Goal: Transaction & Acquisition: Book appointment/travel/reservation

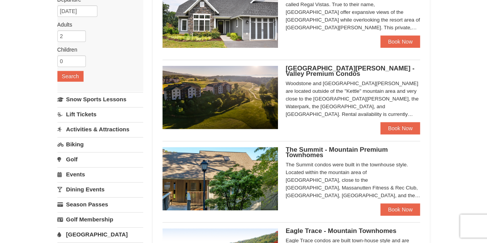
scroll to position [116, 0]
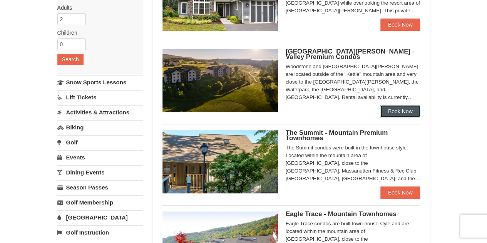
click at [399, 113] on link "Book Now" at bounding box center [400, 111] width 40 height 12
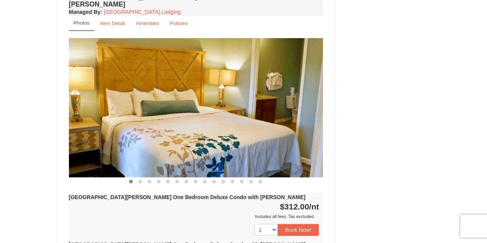
scroll to position [616, 0]
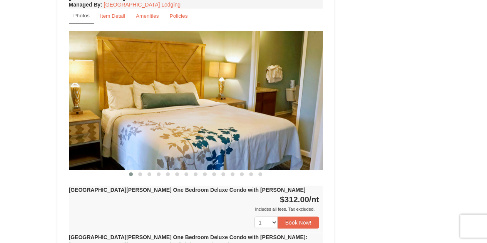
click at [301, 89] on img at bounding box center [196, 100] width 254 height 139
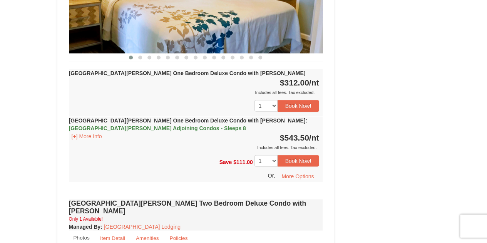
scroll to position [731, 0]
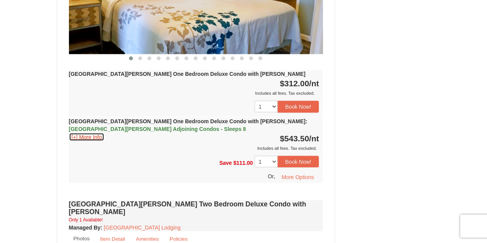
drag, startPoint x: 90, startPoint y: 122, endPoint x: 140, endPoint y: 77, distance: 67.1
click at [140, 77] on div "Woodstone Meadows One Bedroom Deluxe Condo with Jacuzzi $312.00 /nt Includes al…" at bounding box center [196, 126] width 254 height 113
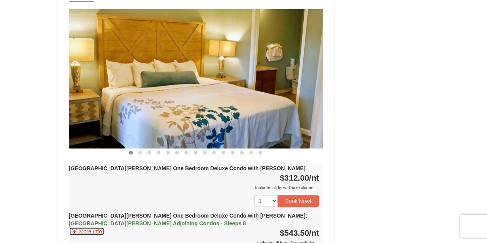
scroll to position [654, 0]
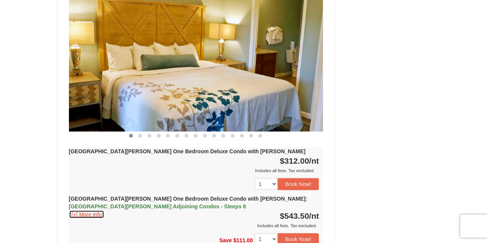
click at [92, 210] on button "[+] More Info" at bounding box center [87, 214] width 36 height 8
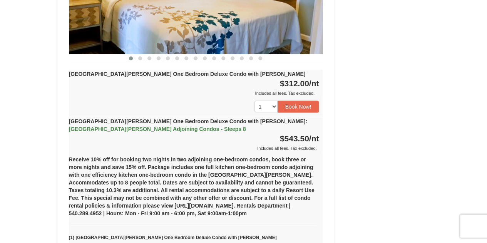
scroll to position [770, 0]
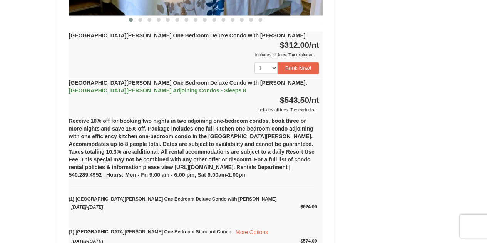
click at [80, 87] on span "Casa de Campo Adjoining Condos - Sleeps 8" at bounding box center [157, 90] width 177 height 6
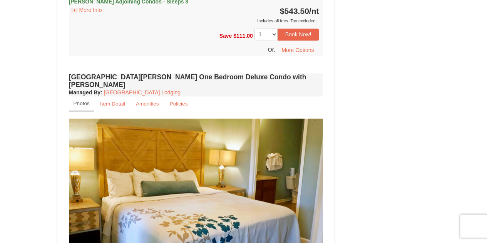
scroll to position [577, 0]
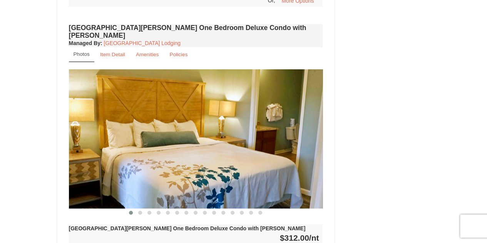
click at [241, 105] on img at bounding box center [196, 138] width 254 height 139
click at [309, 134] on img at bounding box center [196, 138] width 254 height 139
click at [168, 211] on span at bounding box center [168, 213] width 4 height 4
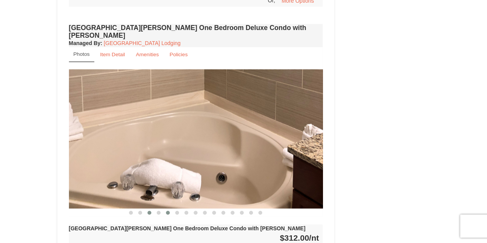
click at [146, 209] on button at bounding box center [149, 213] width 9 height 8
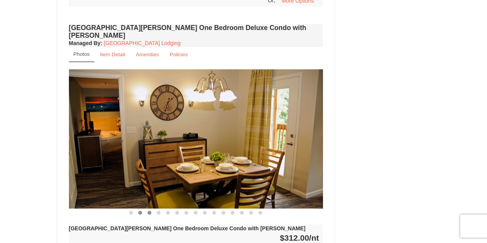
click at [142, 209] on button at bounding box center [140, 213] width 9 height 8
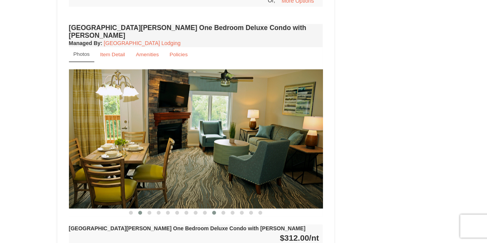
click at [218, 208] on div at bounding box center [196, 212] width 254 height 8
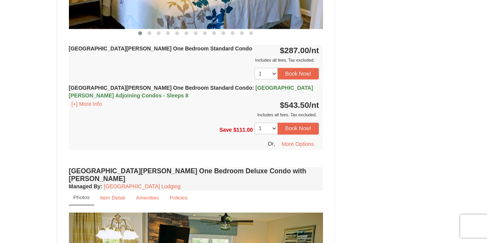
scroll to position [346, 0]
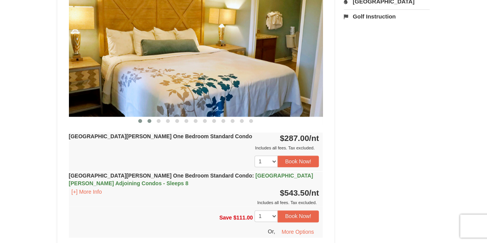
click at [147, 119] on span at bounding box center [149, 121] width 4 height 4
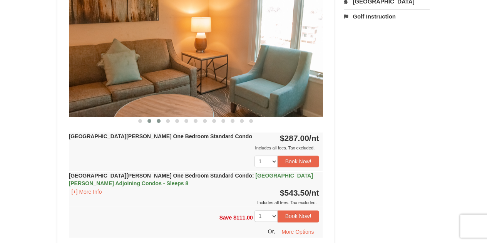
click at [159, 119] on span at bounding box center [159, 121] width 4 height 4
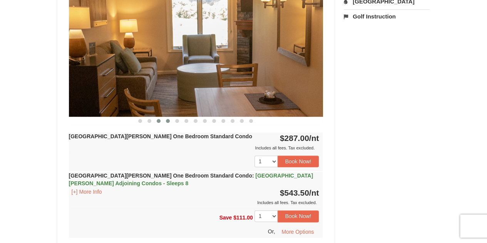
click at [167, 119] on span at bounding box center [168, 121] width 4 height 4
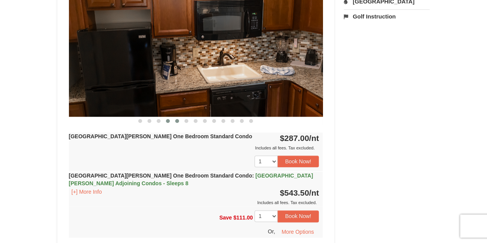
click at [177, 120] on span at bounding box center [177, 121] width 4 height 4
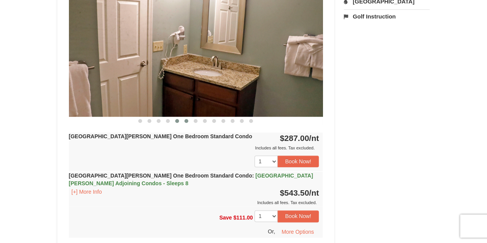
click at [184, 121] on span at bounding box center [186, 121] width 4 height 4
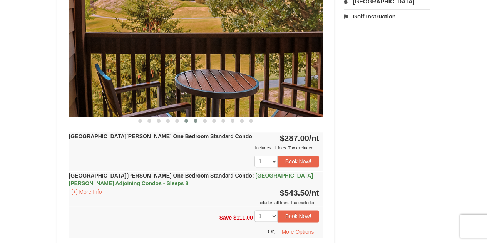
click at [193, 124] on button at bounding box center [195, 121] width 9 height 8
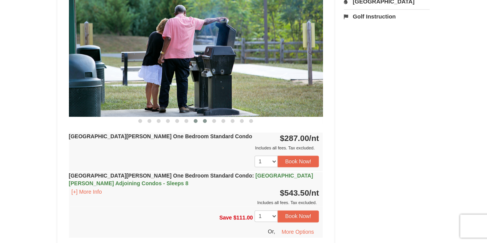
click at [204, 119] on span at bounding box center [205, 121] width 4 height 4
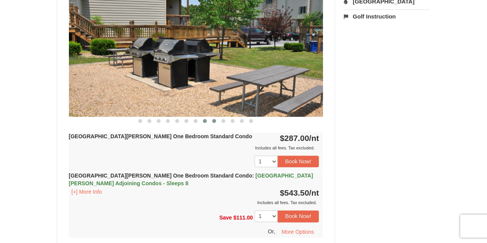
click at [215, 119] on span at bounding box center [214, 121] width 4 height 4
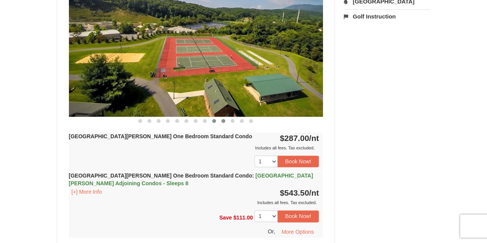
click at [219, 120] on button at bounding box center [223, 121] width 9 height 8
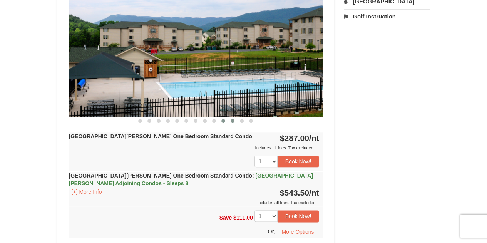
click at [232, 119] on span at bounding box center [233, 121] width 4 height 4
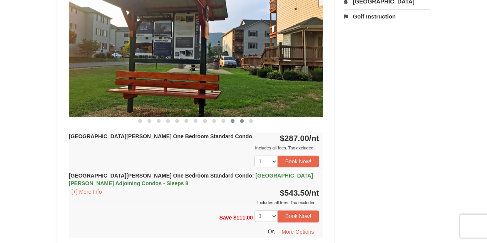
click at [241, 121] on span at bounding box center [242, 121] width 4 height 4
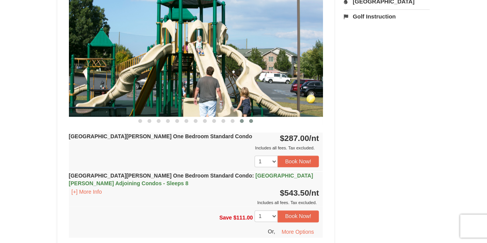
click at [249, 118] on button at bounding box center [250, 121] width 9 height 8
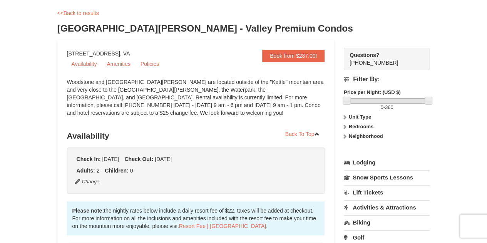
scroll to position [0, 0]
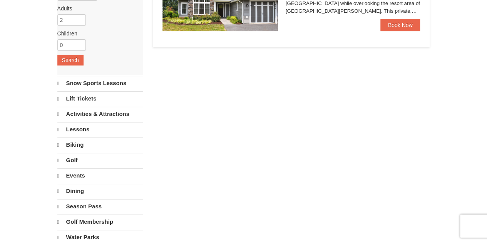
select select "9"
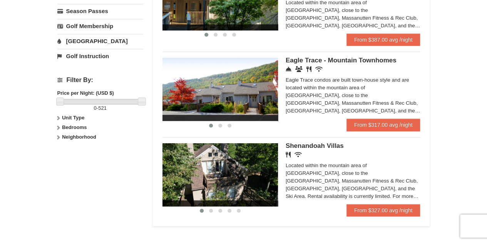
scroll to position [308, 0]
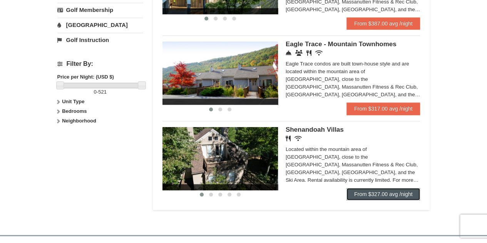
click at [383, 190] on link "From $327.00 avg /night" at bounding box center [384, 194] width 74 height 12
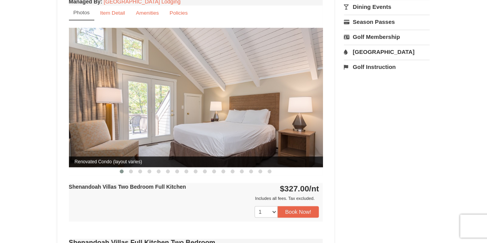
scroll to position [308, 0]
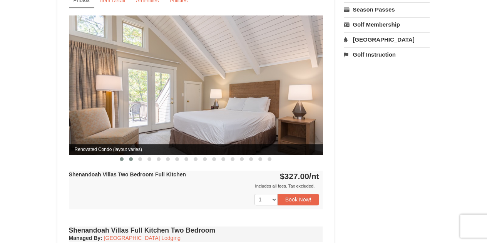
click at [132, 157] on span at bounding box center [131, 159] width 4 height 4
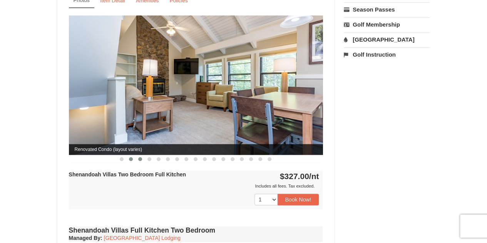
click at [143, 155] on button at bounding box center [140, 159] width 9 height 8
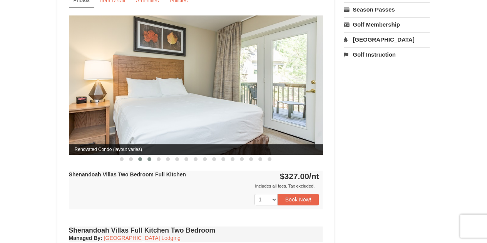
click at [150, 157] on span at bounding box center [149, 159] width 4 height 4
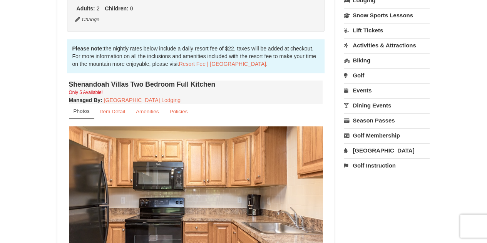
scroll to position [154, 0]
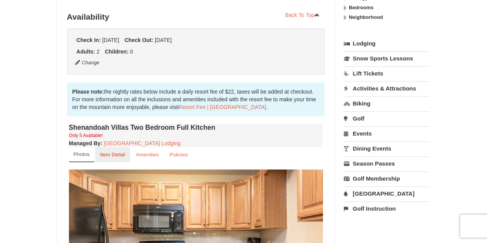
click at [122, 152] on small "Item Detail" at bounding box center [112, 155] width 25 height 6
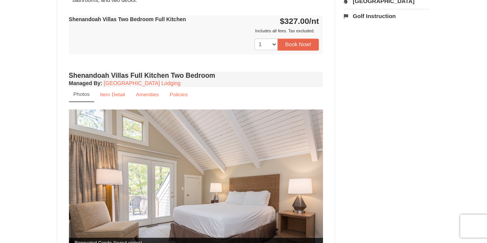
scroll to position [0, 0]
